Goal: Task Accomplishment & Management: Complete application form

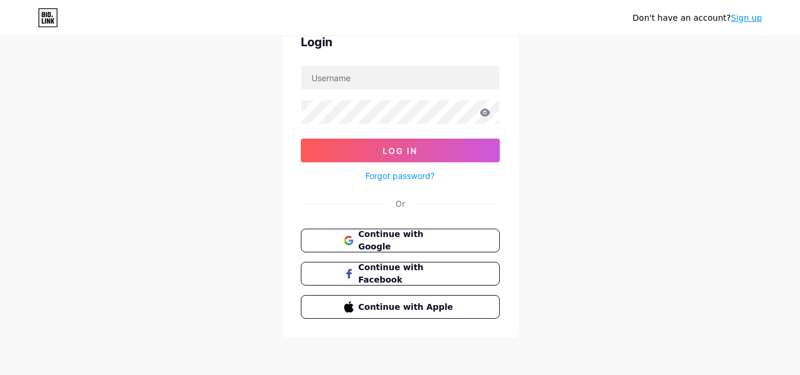
scroll to position [62, 0]
click at [432, 240] on span "Continue with Google" at bounding box center [407, 240] width 99 height 25
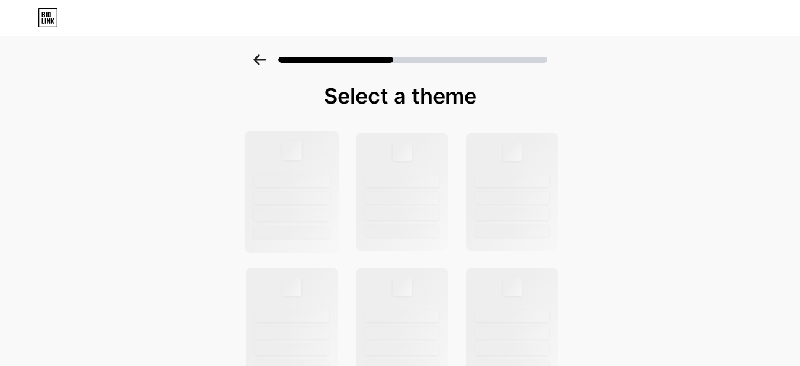
click at [312, 181] on div at bounding box center [292, 181] width 76 height 12
click at [267, 56] on icon at bounding box center [260, 59] width 13 height 11
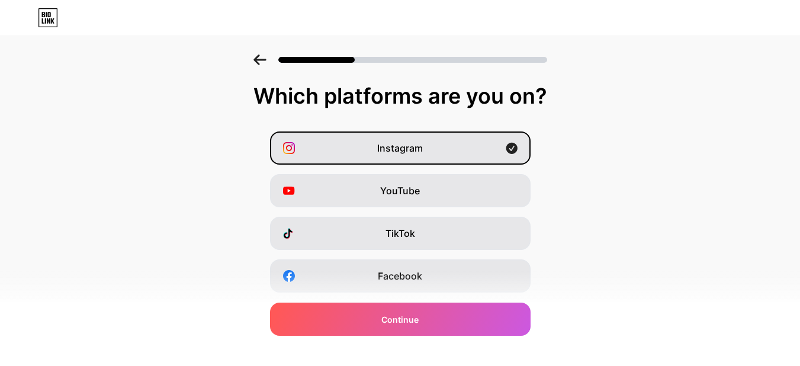
click at [263, 60] on icon at bounding box center [260, 59] width 12 height 11
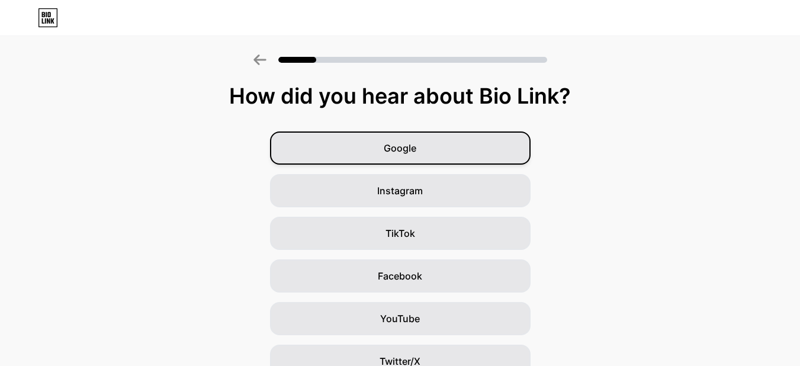
click at [384, 153] on div "Google" at bounding box center [400, 147] width 261 height 33
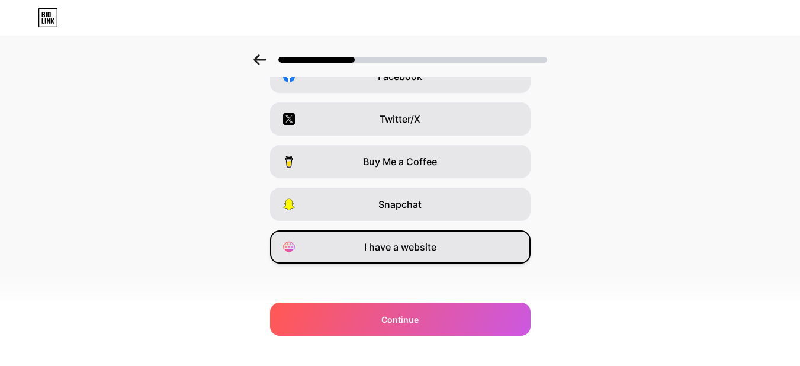
scroll to position [204, 0]
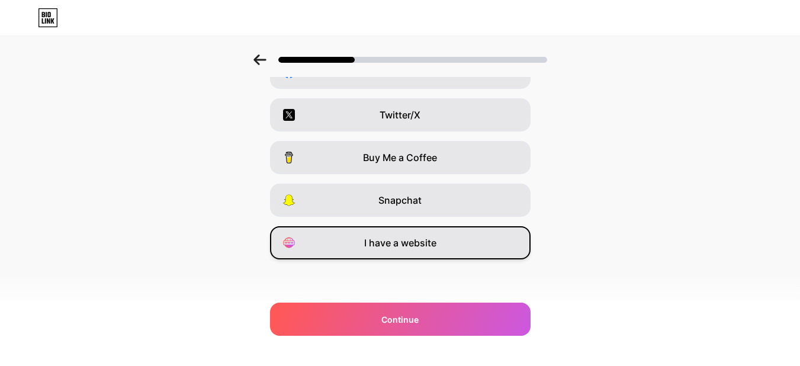
click at [402, 243] on span "I have a website" at bounding box center [400, 243] width 72 height 14
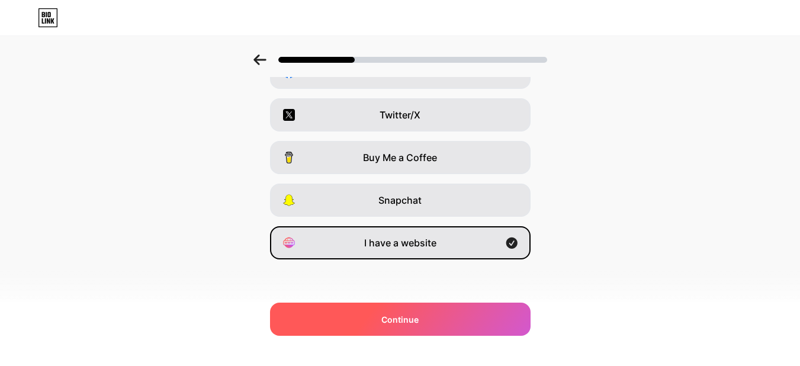
click at [432, 323] on div "Continue" at bounding box center [400, 319] width 261 height 33
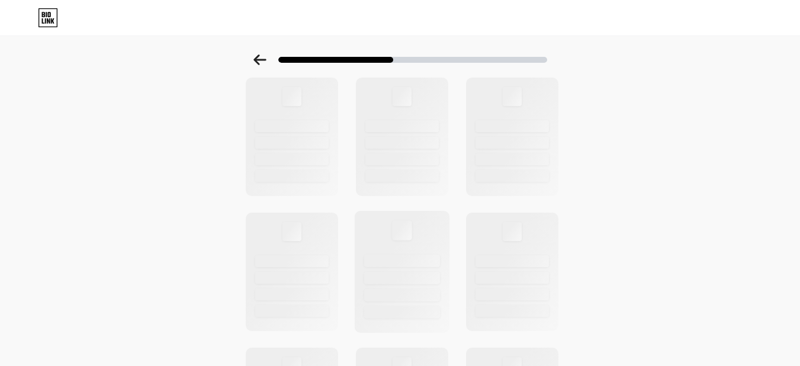
scroll to position [0, 0]
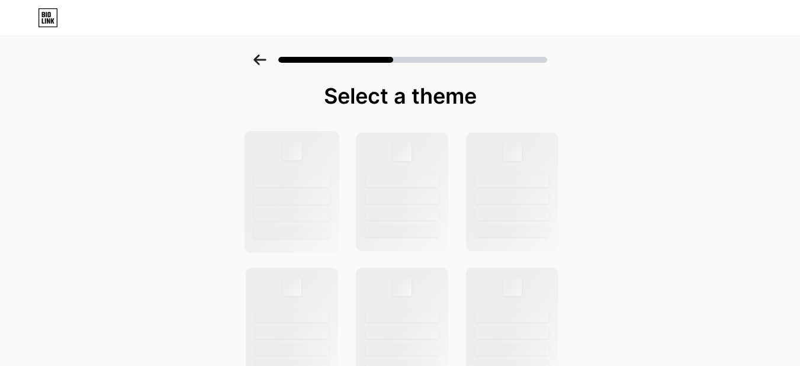
click at [301, 154] on div at bounding box center [292, 150] width 20 height 20
click at [382, 152] on div at bounding box center [401, 192] width 95 height 122
click at [383, 152] on div at bounding box center [401, 192] width 95 height 122
click at [527, 170] on div at bounding box center [511, 192] width 95 height 122
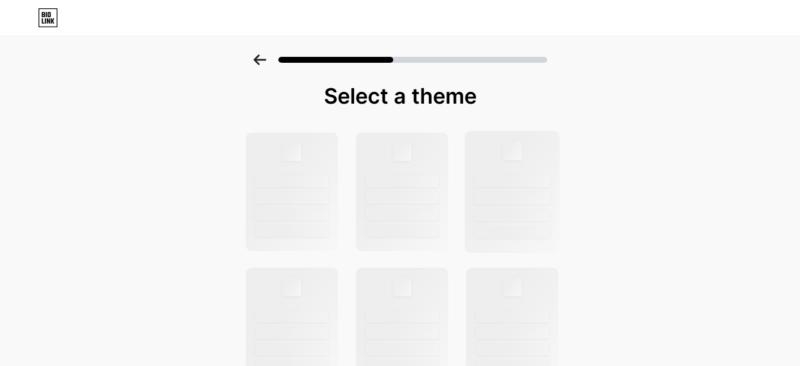
click at [527, 170] on div at bounding box center [511, 192] width 95 height 122
click at [253, 60] on div at bounding box center [400, 56] width 800 height 41
click at [257, 59] on div at bounding box center [400, 56] width 800 height 41
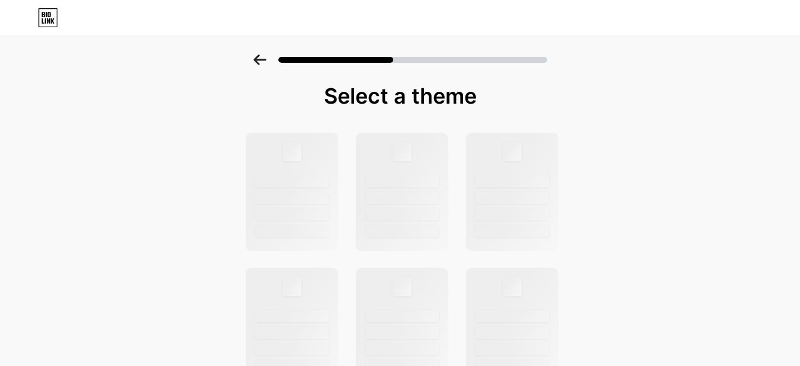
click at [264, 57] on icon at bounding box center [260, 59] width 13 height 11
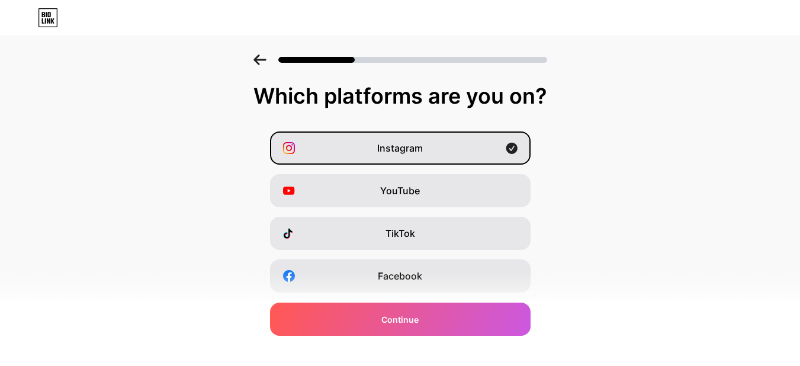
click at [264, 57] on icon at bounding box center [260, 59] width 13 height 11
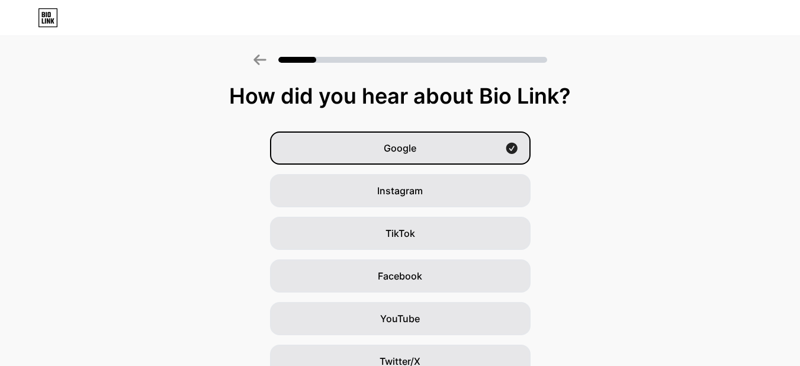
click at [264, 57] on icon at bounding box center [260, 59] width 13 height 11
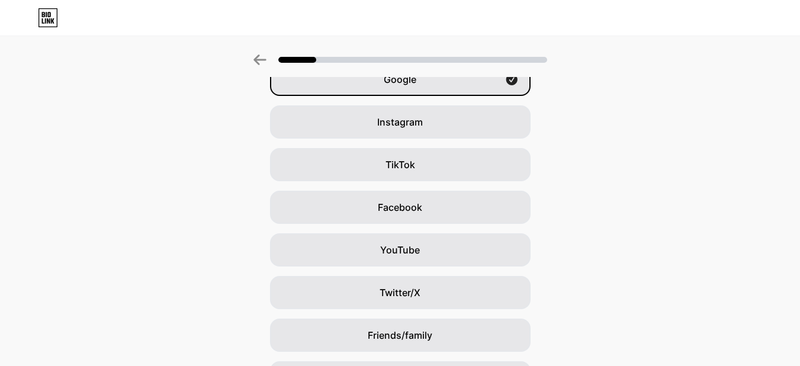
scroll to position [145, 0]
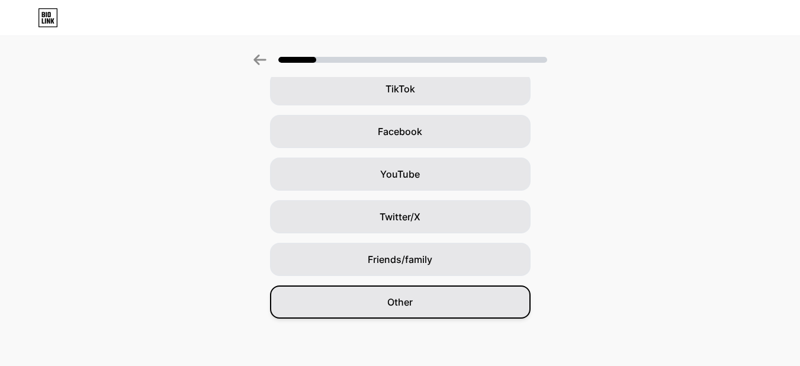
click at [386, 300] on div "Other" at bounding box center [400, 301] width 261 height 33
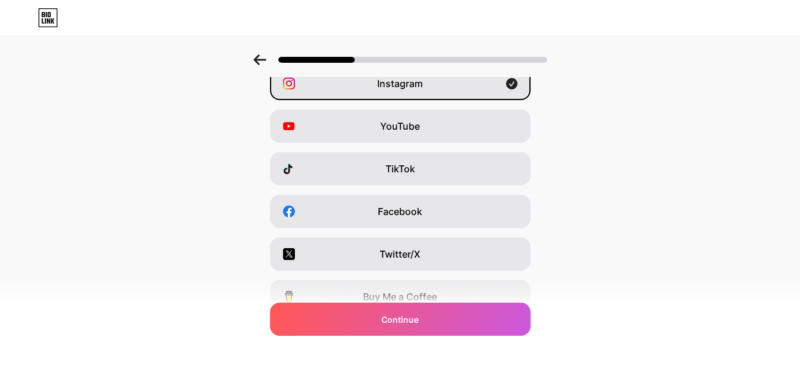
scroll to position [0, 0]
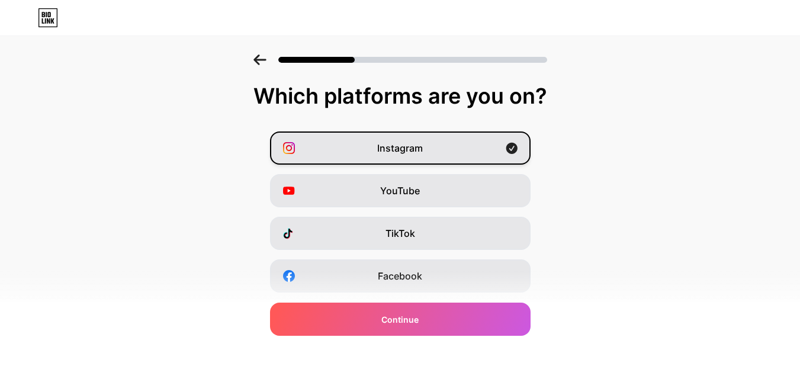
click at [462, 142] on div "Instagram" at bounding box center [400, 147] width 261 height 33
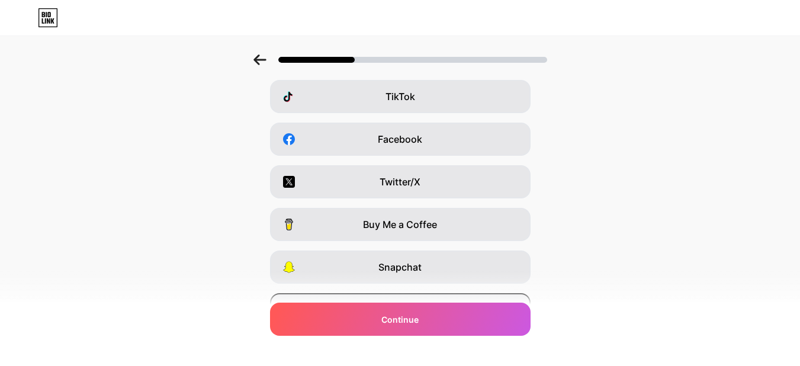
scroll to position [204, 0]
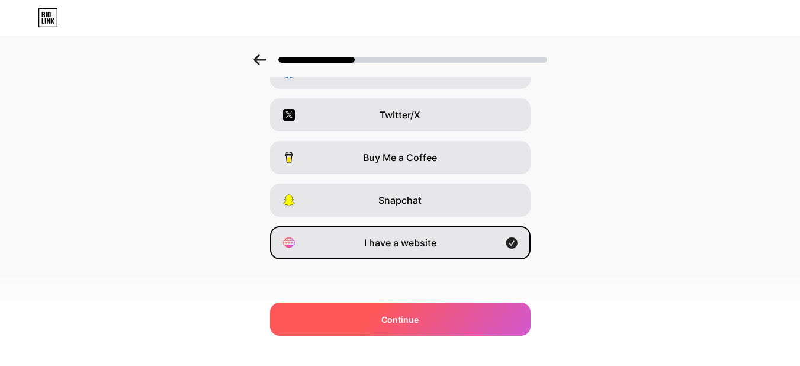
click at [459, 309] on div "Continue" at bounding box center [400, 319] width 261 height 33
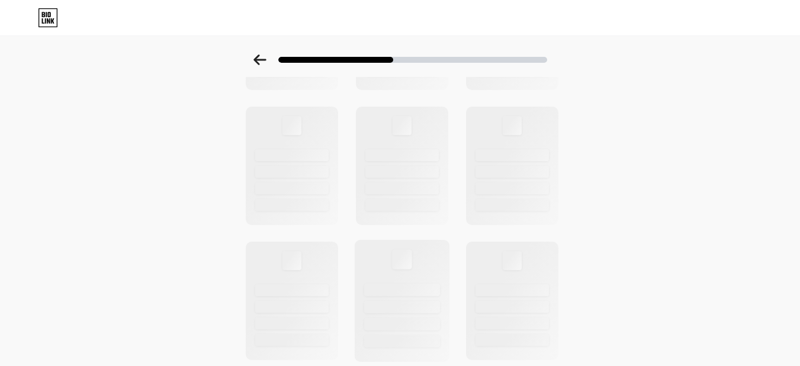
scroll to position [474, 0]
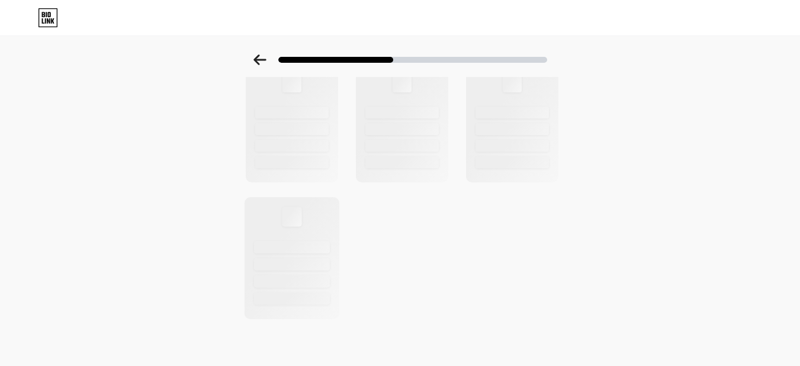
click at [320, 233] on div at bounding box center [291, 258] width 95 height 122
click at [309, 235] on div at bounding box center [291, 258] width 95 height 122
click at [306, 228] on div at bounding box center [291, 258] width 95 height 122
click at [307, 227] on div at bounding box center [291, 258] width 95 height 122
click at [309, 227] on div at bounding box center [291, 258] width 95 height 122
